Goal: Information Seeking & Learning: Learn about a topic

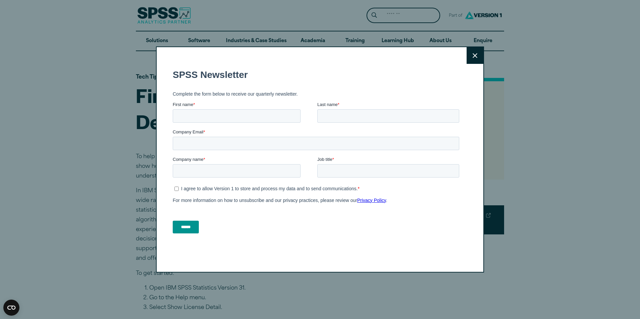
click at [468, 59] on button "Close" at bounding box center [474, 55] width 17 height 17
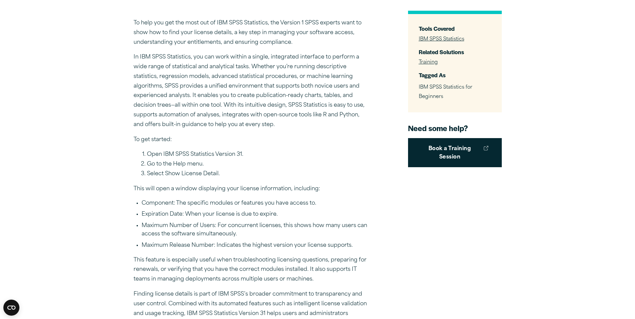
scroll to position [167, 0]
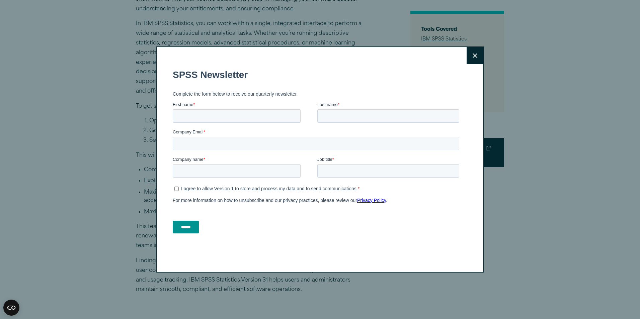
drag, startPoint x: 118, startPoint y: 92, endPoint x: 115, endPoint y: 95, distance: 3.8
click at [118, 92] on div "Close" at bounding box center [320, 159] width 640 height 319
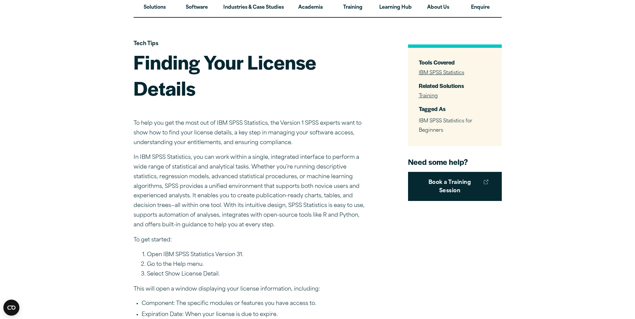
scroll to position [0, 0]
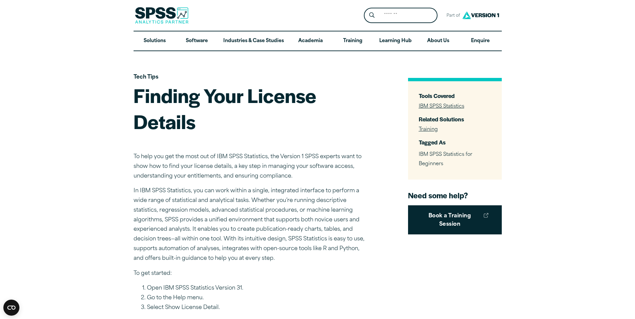
click at [166, 14] on img at bounding box center [162, 15] width 54 height 17
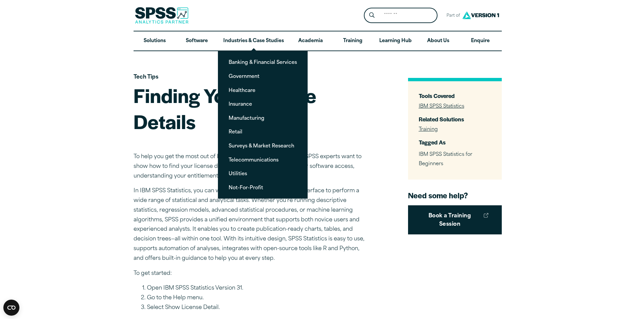
click at [169, 190] on p "In IBM SPSS Statistics, you can work within a single, integrated interface to p…" at bounding box center [251, 224] width 234 height 77
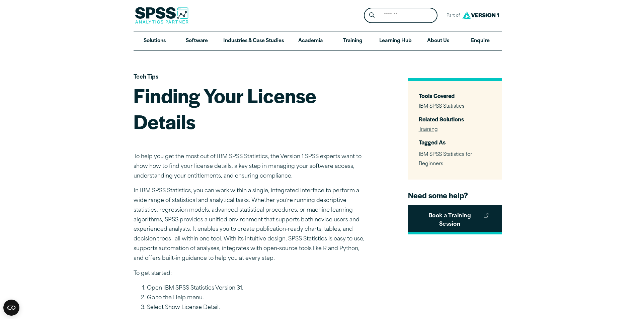
click at [443, 228] on link "Book a Training Session" at bounding box center [455, 219] width 94 height 29
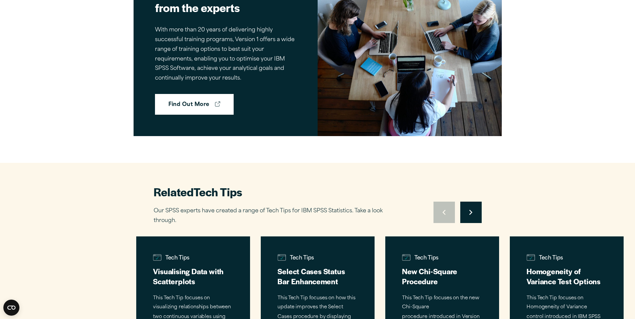
scroll to position [739, 0]
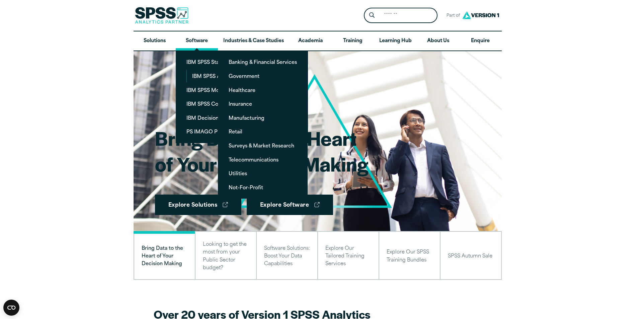
click at [200, 40] on link "Software" at bounding box center [197, 40] width 42 height 19
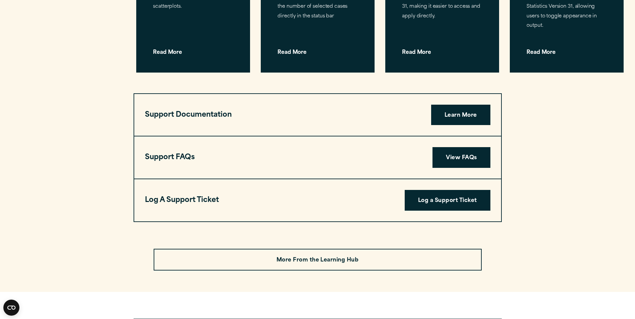
scroll to position [1919, 0]
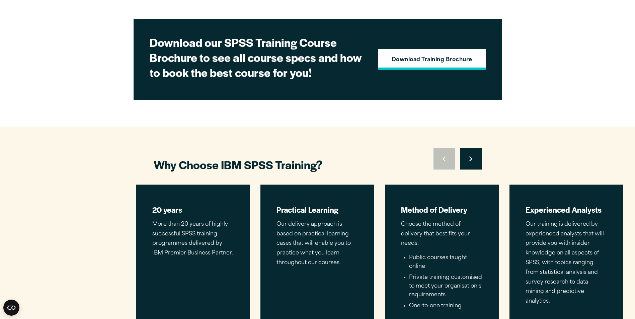
click at [422, 60] on strong "Download Training Brochure" at bounding box center [432, 60] width 80 height 9
